Goal: Task Accomplishment & Management: Complete application form

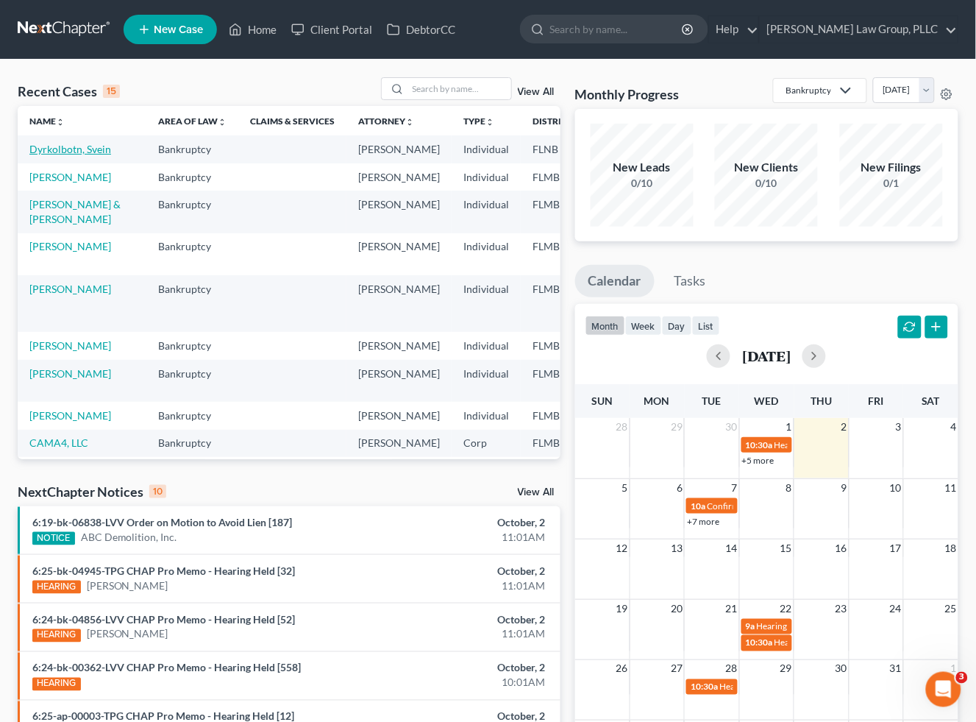
click at [50, 152] on link "Dyrkolbotn, Svein" at bounding box center [70, 149] width 82 height 13
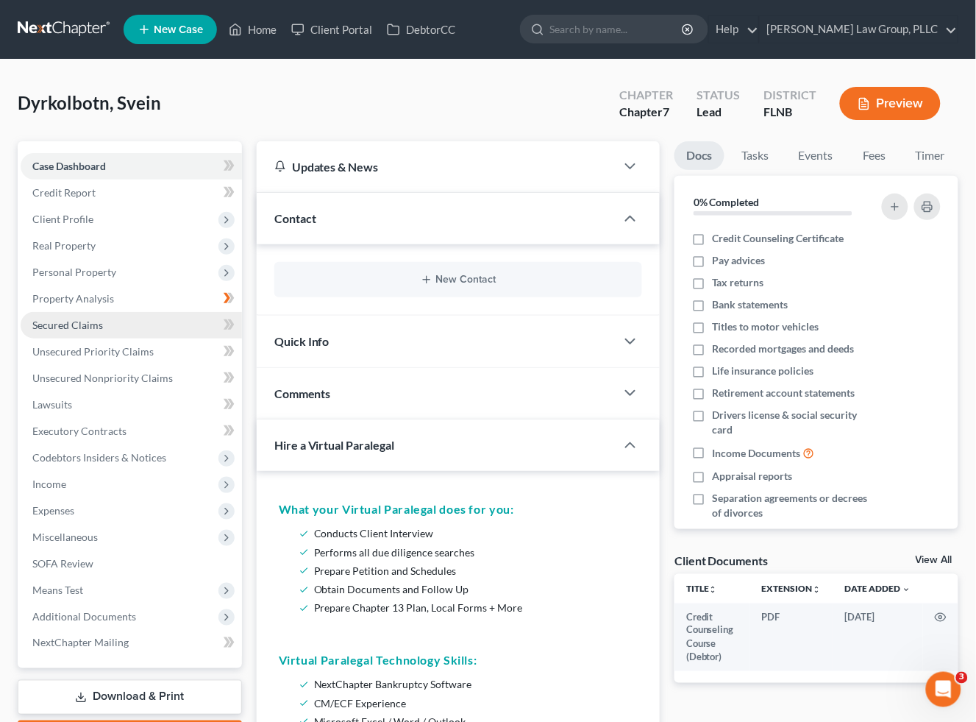
click at [155, 326] on link "Secured Claims" at bounding box center [131, 325] width 221 height 26
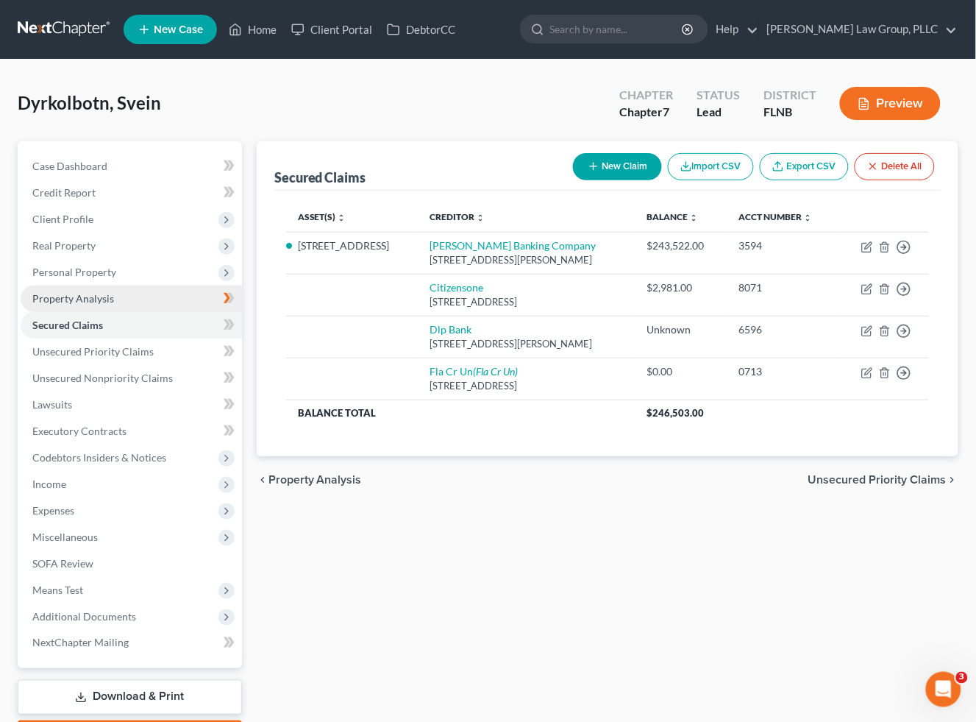
click at [129, 298] on link "Property Analysis" at bounding box center [131, 298] width 221 height 26
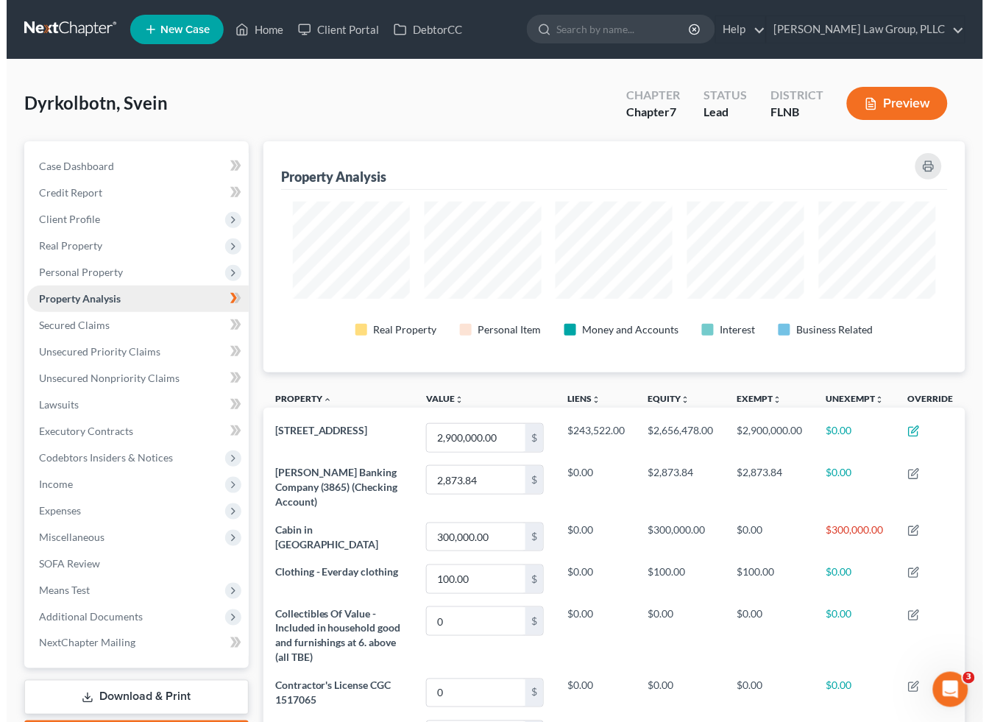
scroll to position [230, 703]
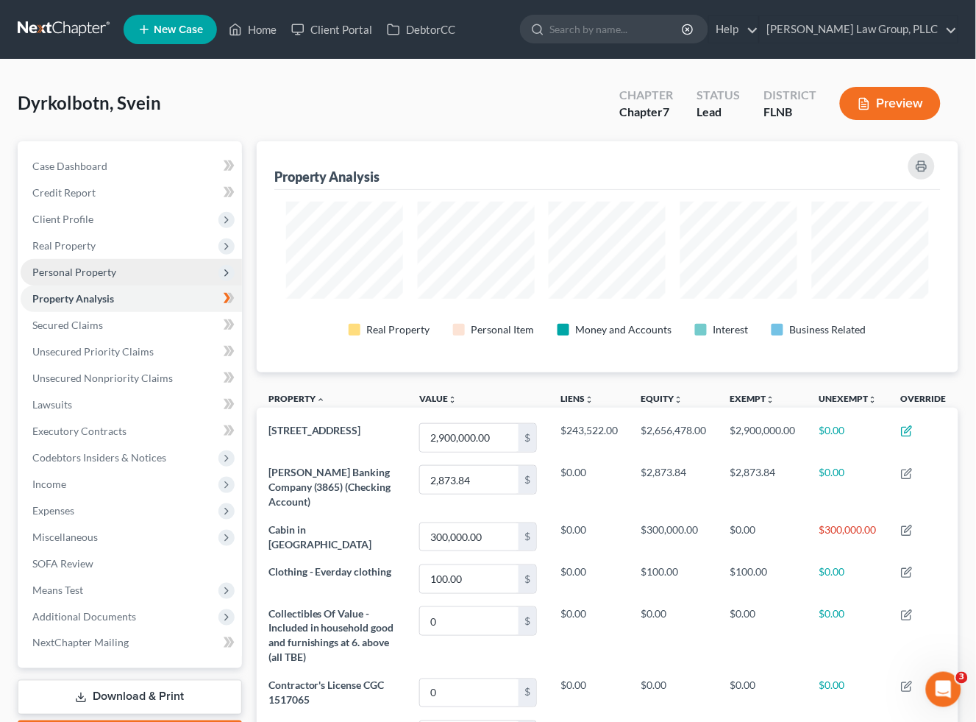
click at [138, 266] on span "Personal Property" at bounding box center [131, 272] width 221 height 26
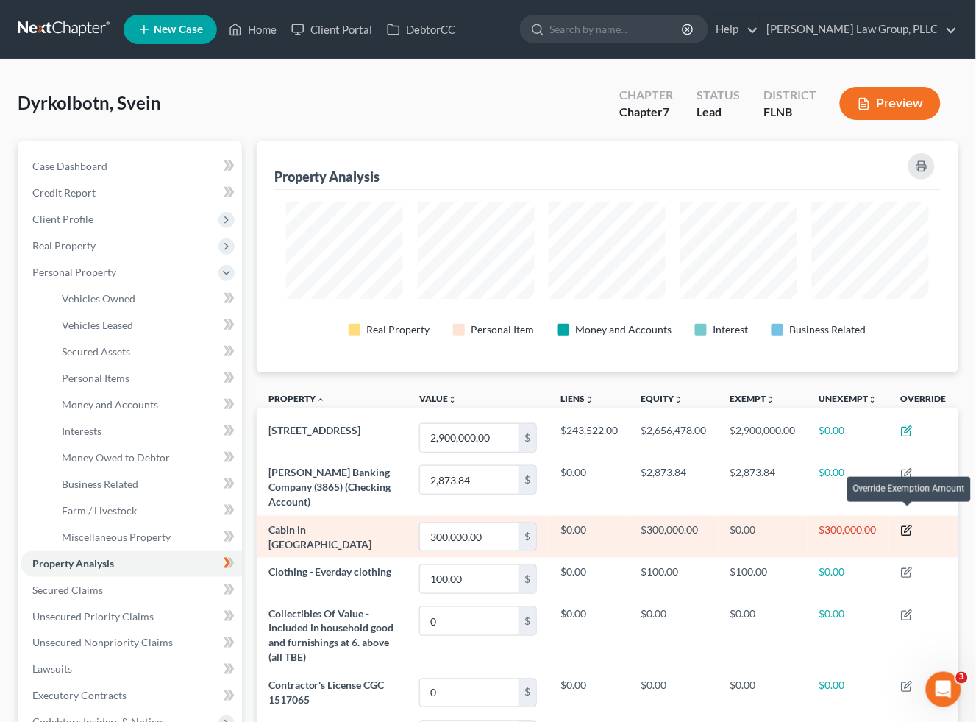
click at [913, 525] on icon "button" at bounding box center [907, 531] width 12 height 12
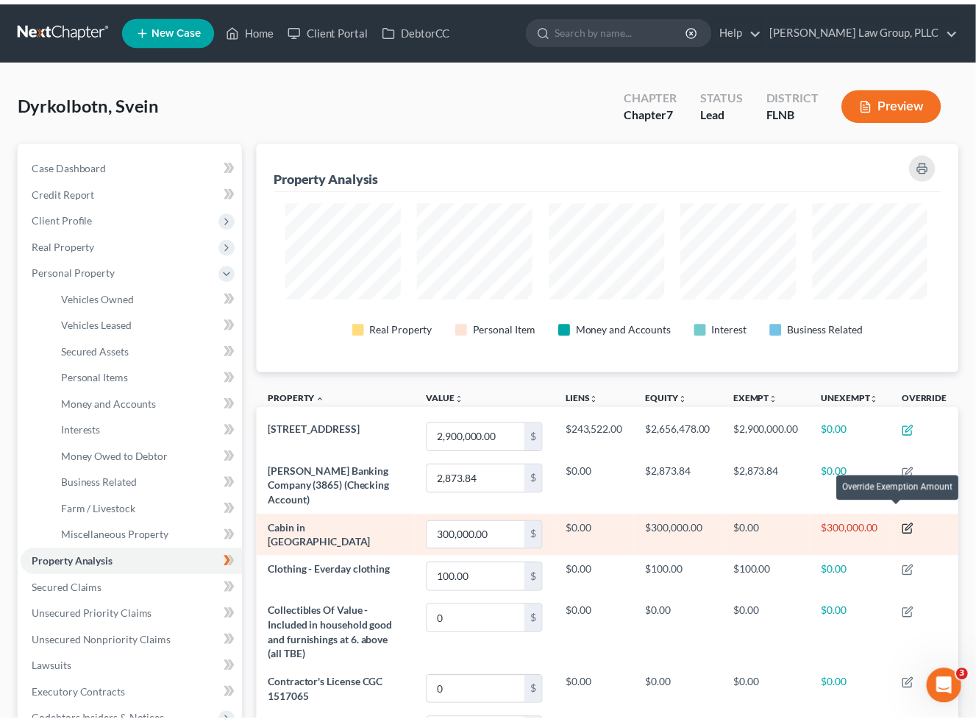
scroll to position [232, 711]
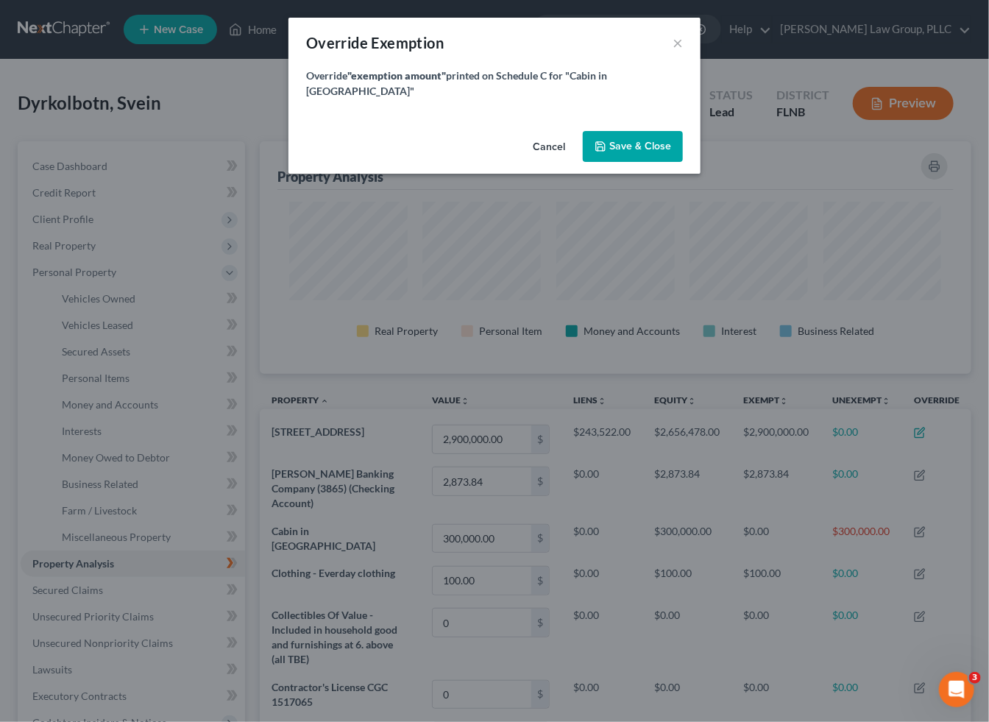
click at [688, 32] on div "Override Exemption ×" at bounding box center [494, 43] width 412 height 50
click at [679, 40] on button "×" at bounding box center [677, 43] width 10 height 18
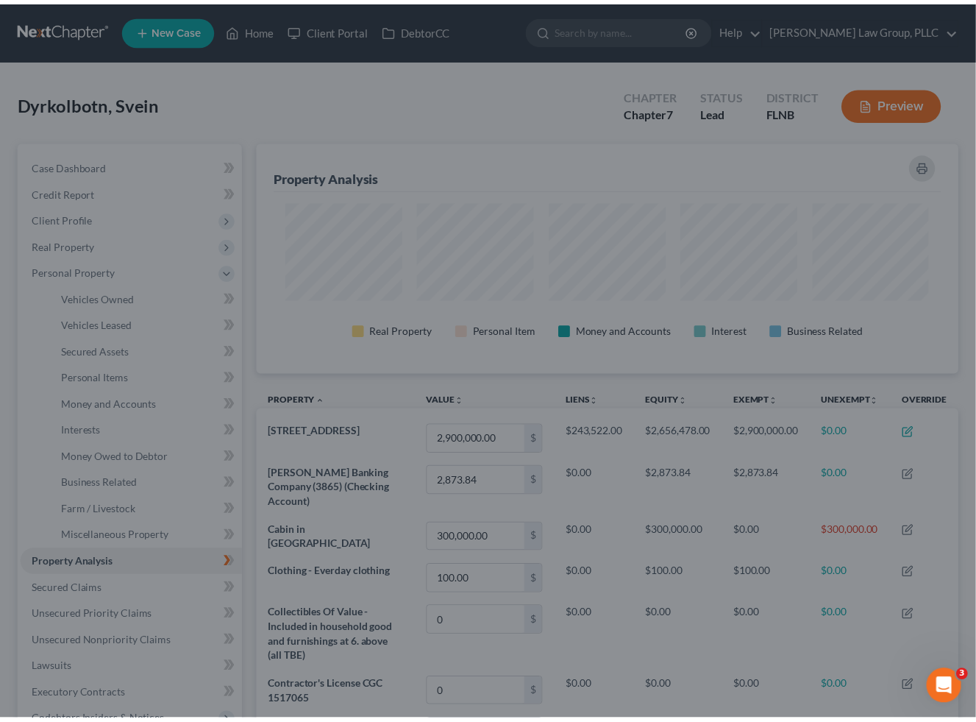
scroll to position [0, 0]
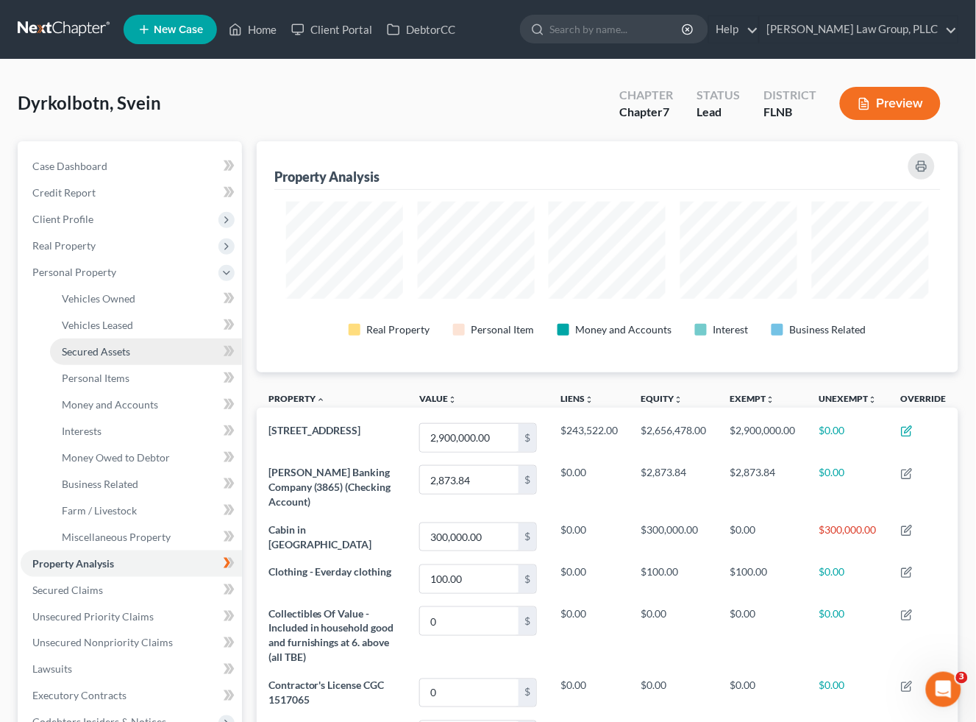
click at [163, 349] on link "Secured Assets" at bounding box center [146, 351] width 192 height 26
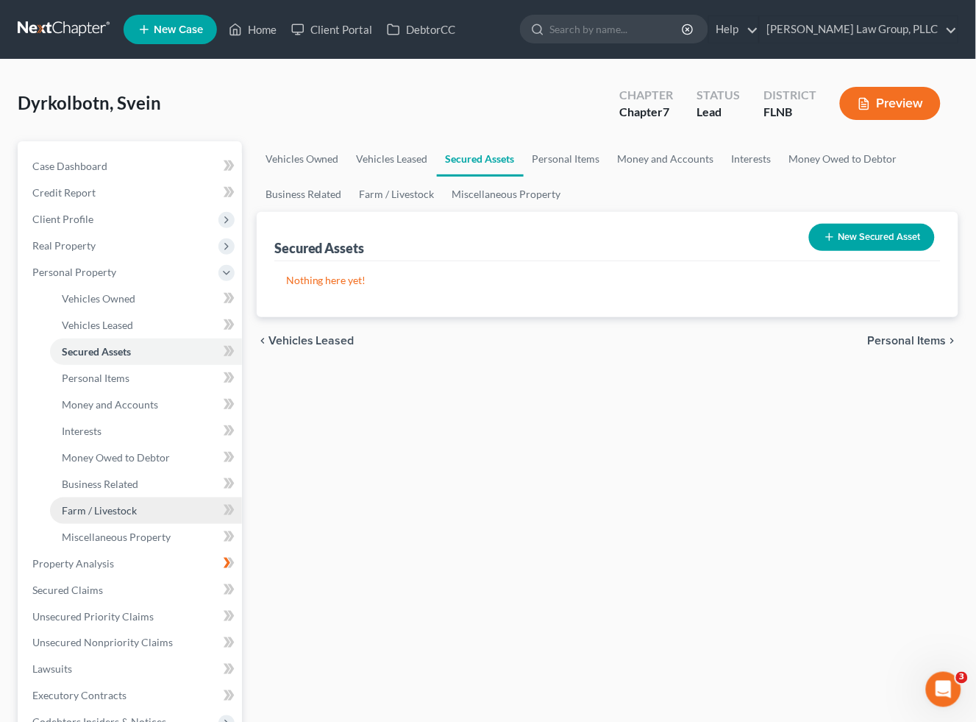
click at [165, 519] on link "Farm / Livestock" at bounding box center [146, 510] width 192 height 26
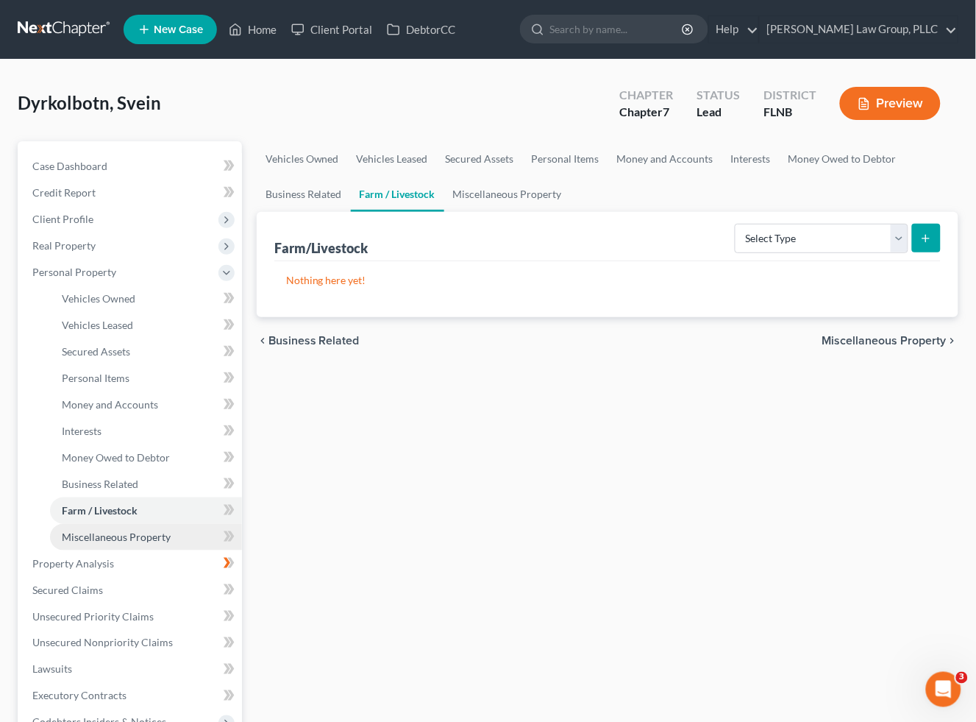
click at [163, 532] on span "Miscellaneous Property" at bounding box center [116, 536] width 109 height 13
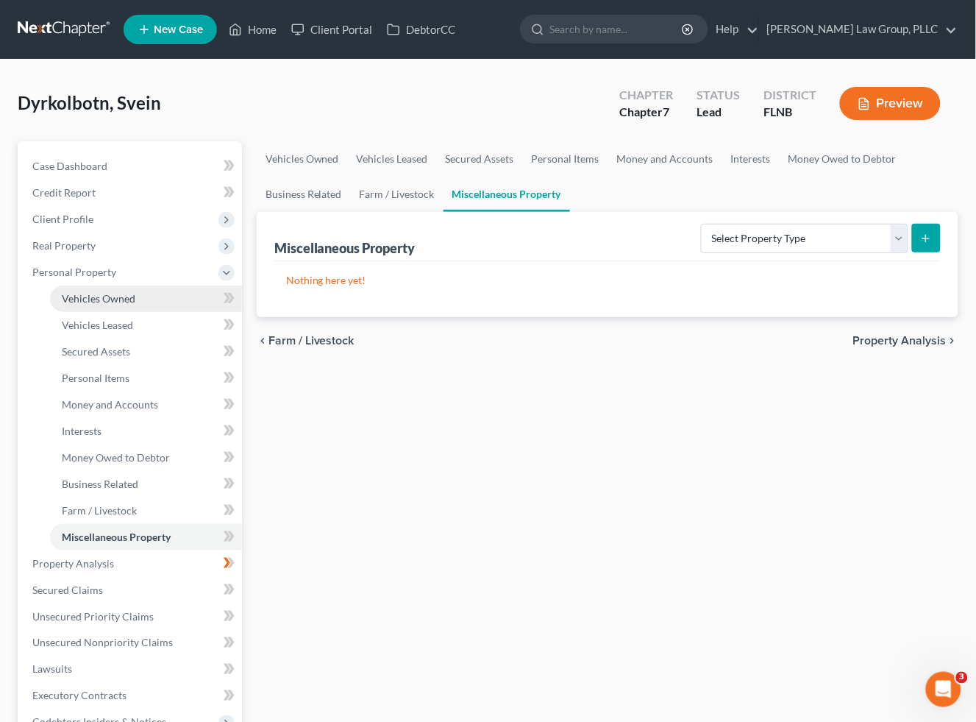
click at [92, 295] on span "Vehicles Owned" at bounding box center [99, 298] width 74 height 13
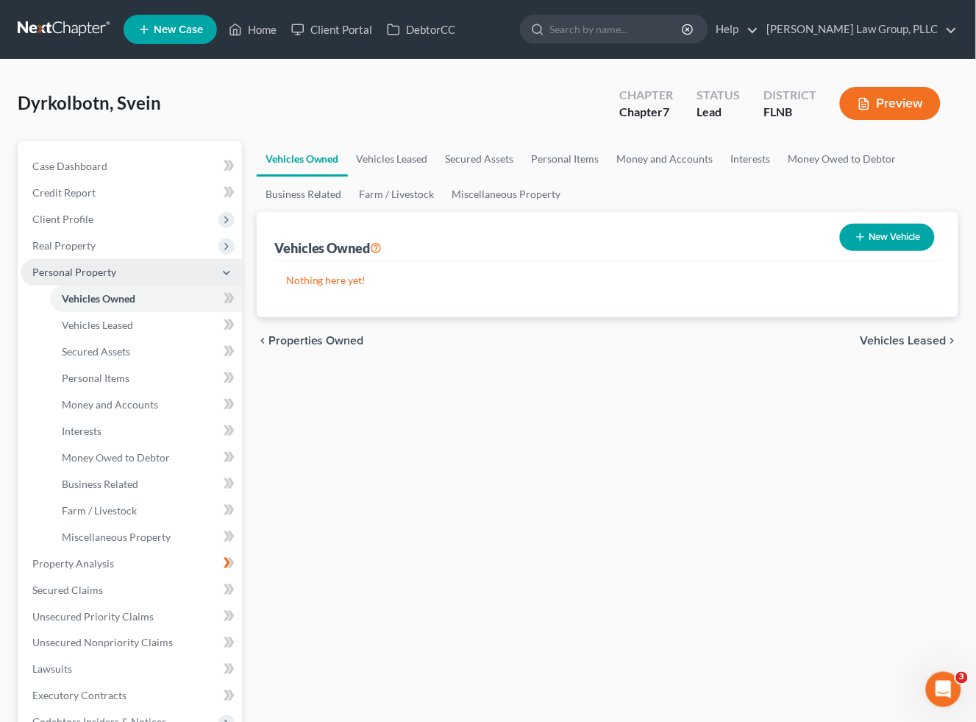
click at [96, 263] on span "Personal Property" at bounding box center [131, 272] width 221 height 26
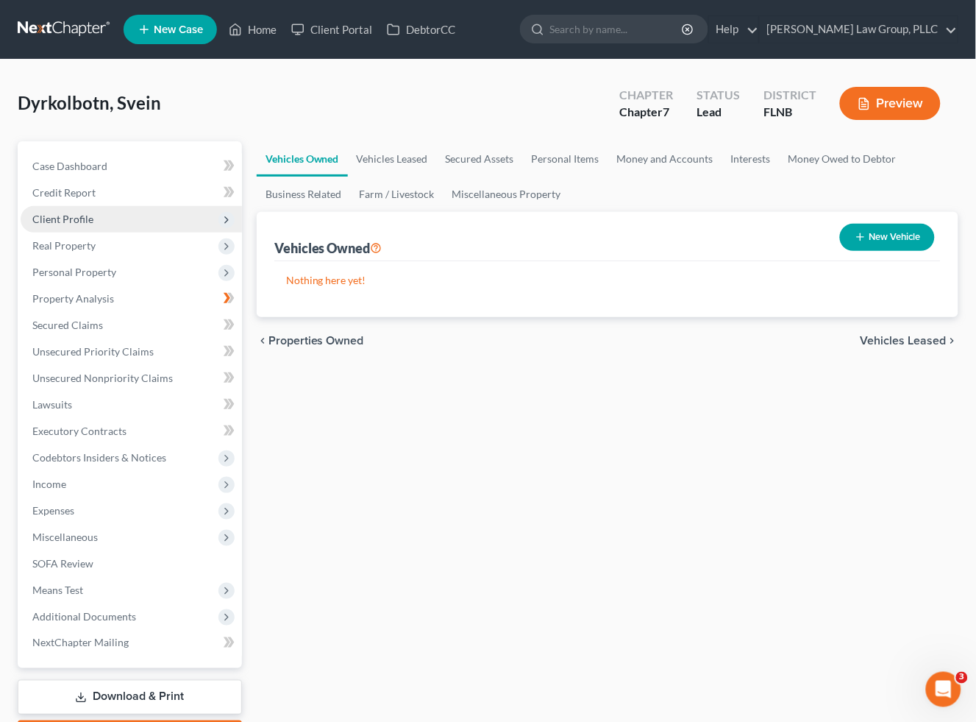
click at [99, 230] on span "Client Profile" at bounding box center [131, 219] width 221 height 26
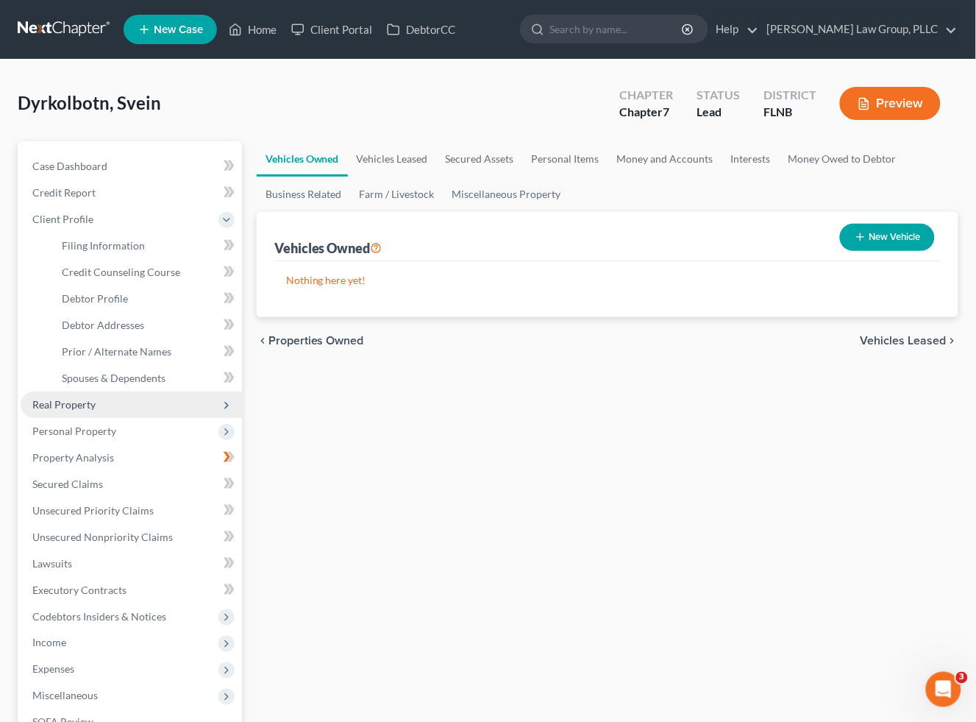
click at [86, 398] on span "Real Property" at bounding box center [63, 404] width 63 height 13
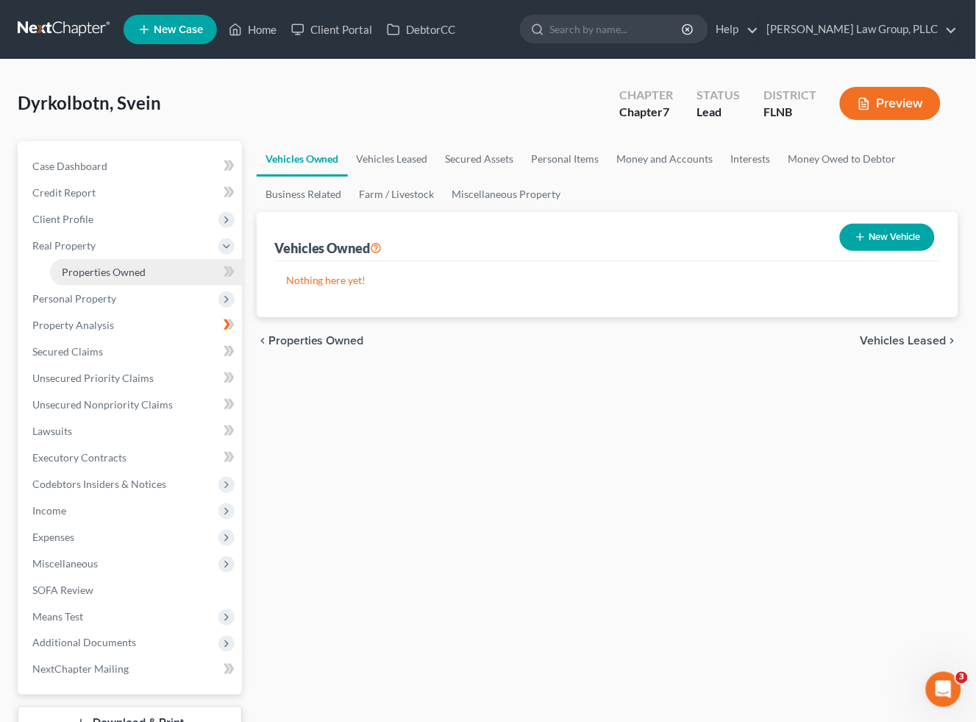
click at [100, 268] on span "Properties Owned" at bounding box center [104, 272] width 84 height 13
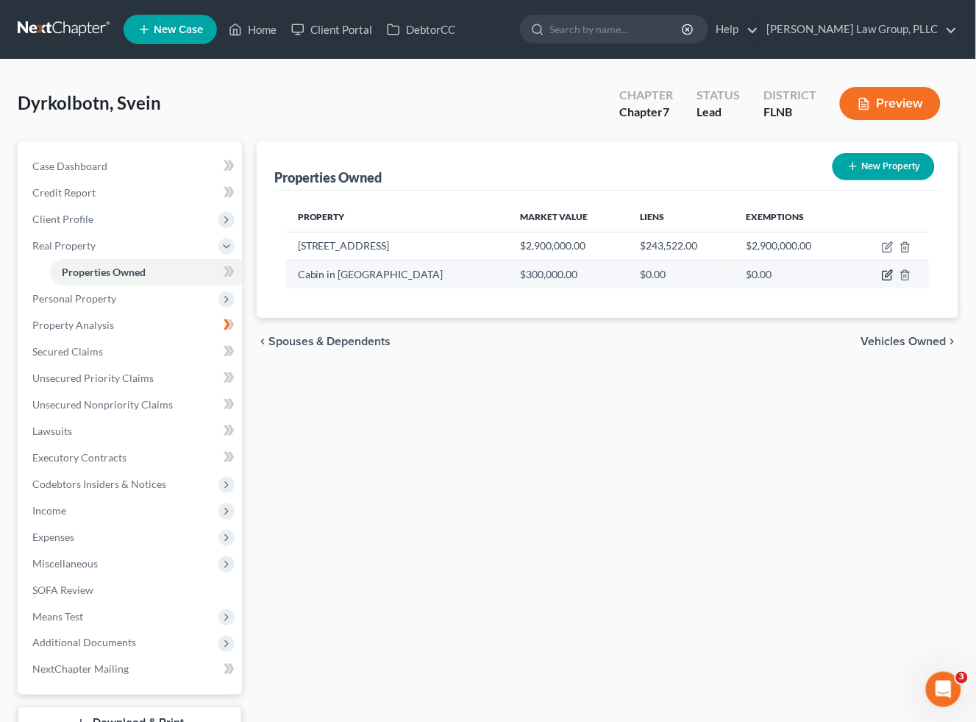
click at [882, 273] on icon "button" at bounding box center [888, 275] width 12 height 12
select select "0"
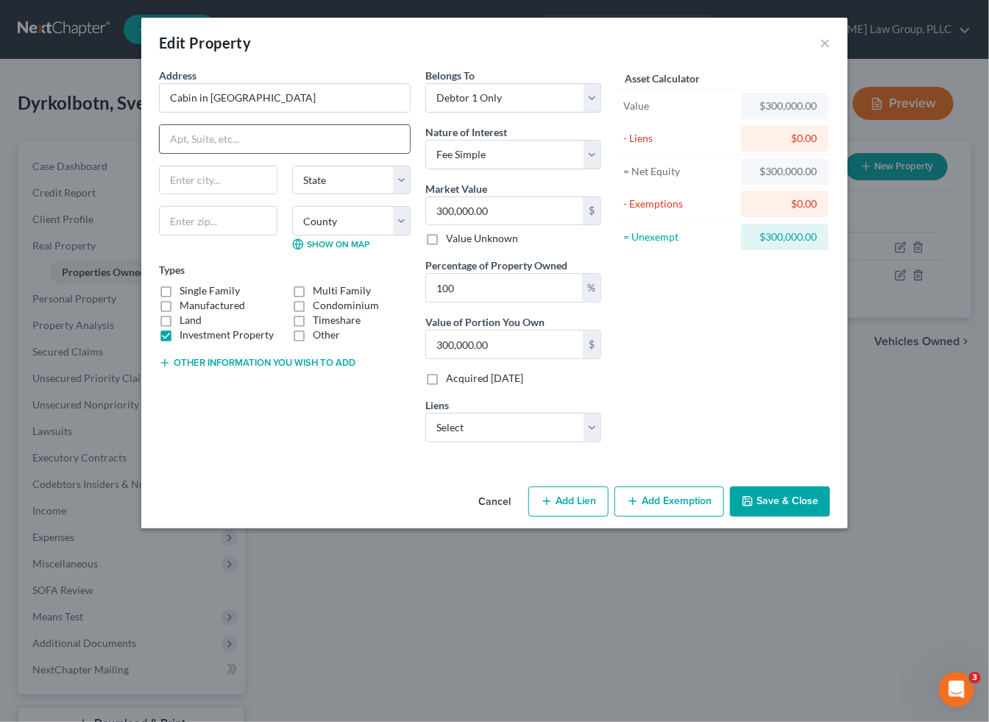
click at [185, 141] on input "text" at bounding box center [285, 139] width 250 height 28
drag, startPoint x: 244, startPoint y: 87, endPoint x: 4, endPoint y: 85, distance: 240.6
click at [4, 85] on div "Edit Property × Address * Cabin in [GEOGRAPHIC_DATA] State [US_STATE] AK AR AZ …" at bounding box center [494, 361] width 989 height 722
paste input "[STREET_ADDRESS]"
type input "[STREET_ADDRESS]"
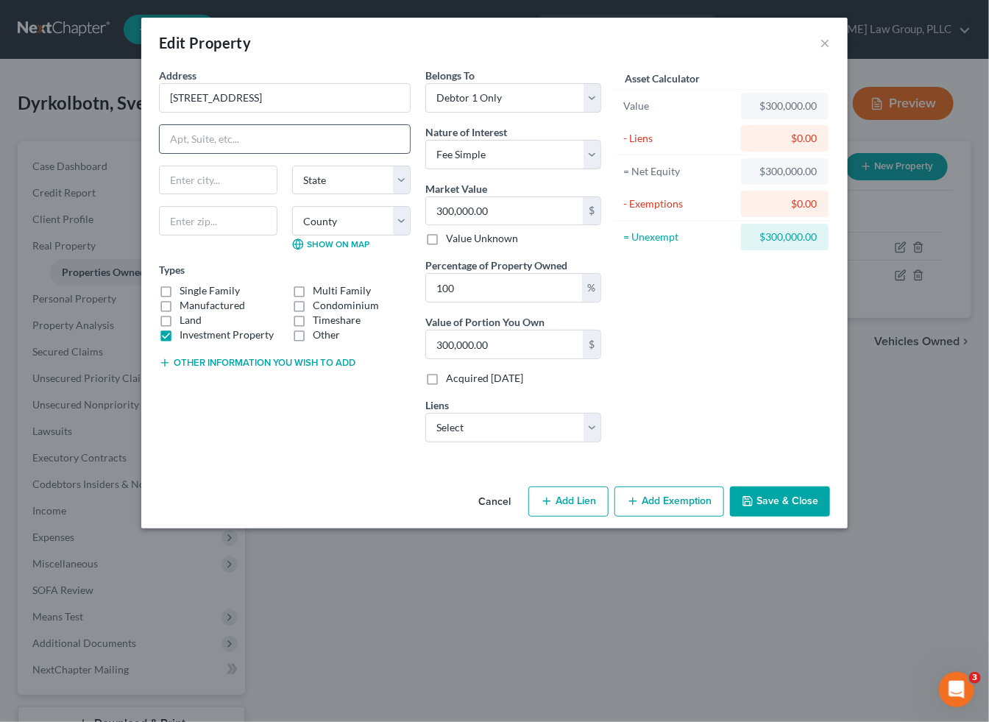
click at [217, 152] on input "text" at bounding box center [285, 139] width 250 height 28
click at [184, 188] on input "text" at bounding box center [218, 180] width 117 height 28
click at [212, 149] on input "text" at bounding box center [285, 139] width 250 height 28
paste input "Austrheim"
click at [274, 141] on input "Austrheim" at bounding box center [285, 139] width 250 height 28
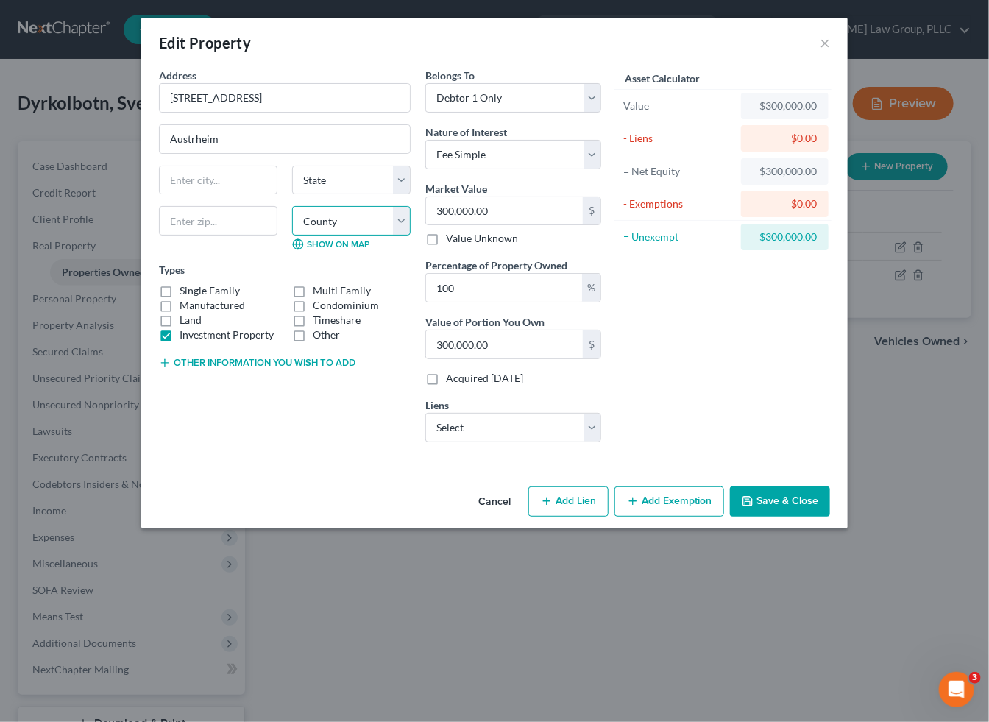
click at [314, 218] on select "County" at bounding box center [351, 220] width 118 height 29
click at [336, 232] on select "County" at bounding box center [351, 220] width 118 height 29
click at [241, 134] on input "Austrheim" at bounding box center [285, 139] width 250 height 28
click at [222, 212] on input "text" at bounding box center [218, 220] width 118 height 29
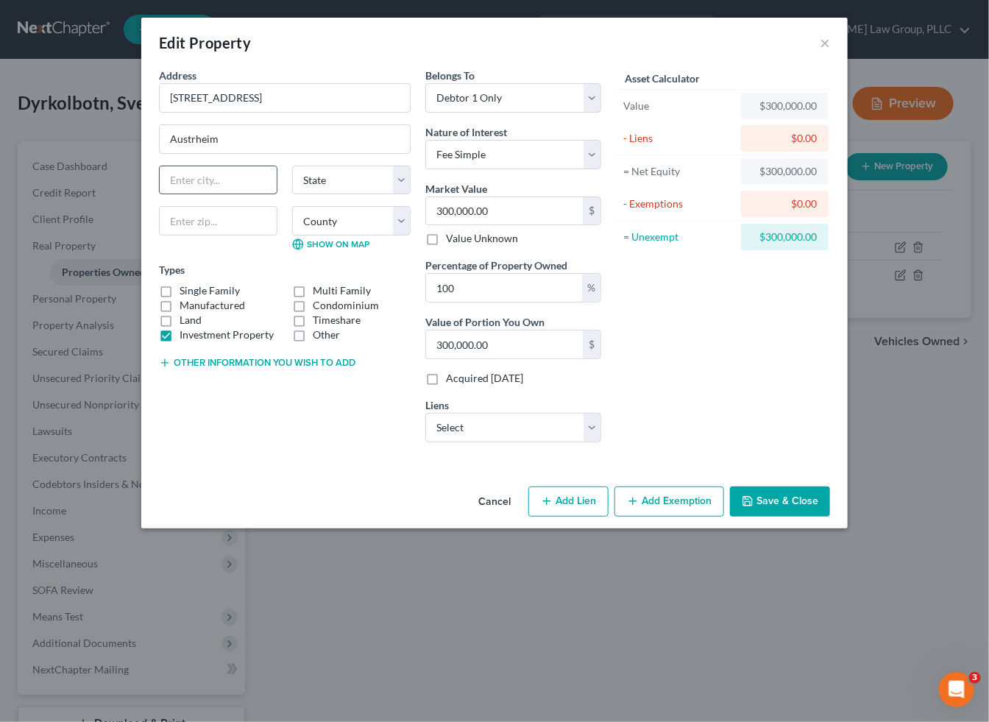
click at [223, 187] on input "text" at bounding box center [218, 180] width 117 height 28
click at [234, 149] on input "Austrheim" at bounding box center [285, 139] width 250 height 28
paste input "[GEOGRAPHIC_DATA]"
type input "Austrheim [GEOGRAPHIC_DATA]"
click at [259, 171] on input "text" at bounding box center [218, 180] width 117 height 28
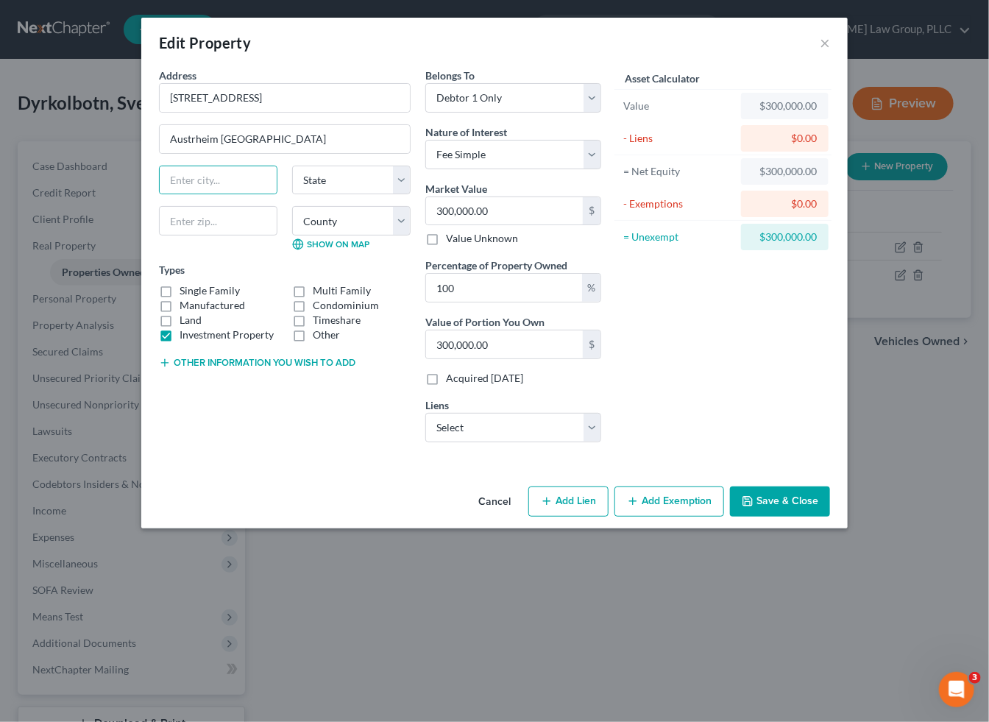
drag, startPoint x: 766, startPoint y: 369, endPoint x: 769, endPoint y: 391, distance: 22.3
click at [766, 369] on div "Asset Calculator Value $300,000.00 - Liens $0.00 = Net Equity $300,000.00 - Exe…" at bounding box center [722, 261] width 229 height 386
click at [797, 493] on button "Save & Close" at bounding box center [780, 501] width 100 height 31
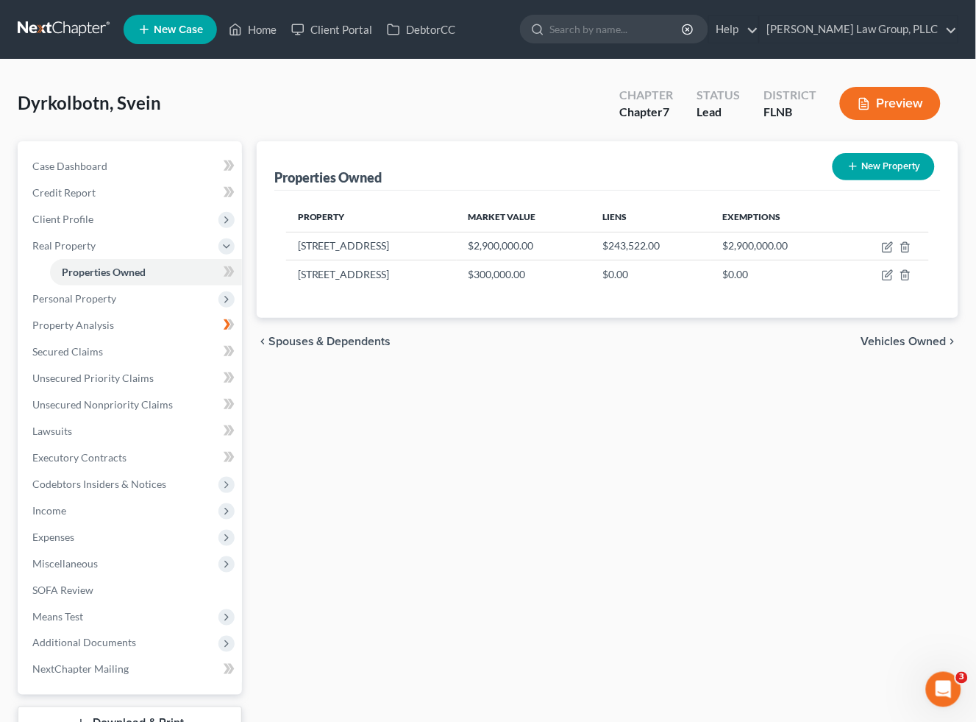
click at [393, 678] on div "Properties Owned New Property Property Market Value Liens Exemptions [STREET_AD…" at bounding box center [607, 460] width 717 height 638
click at [759, 379] on div "Properties Owned New Property Property Market Value Liens Exemptions [STREET_AD…" at bounding box center [607, 460] width 717 height 638
